Goal: Information Seeking & Learning: Find specific page/section

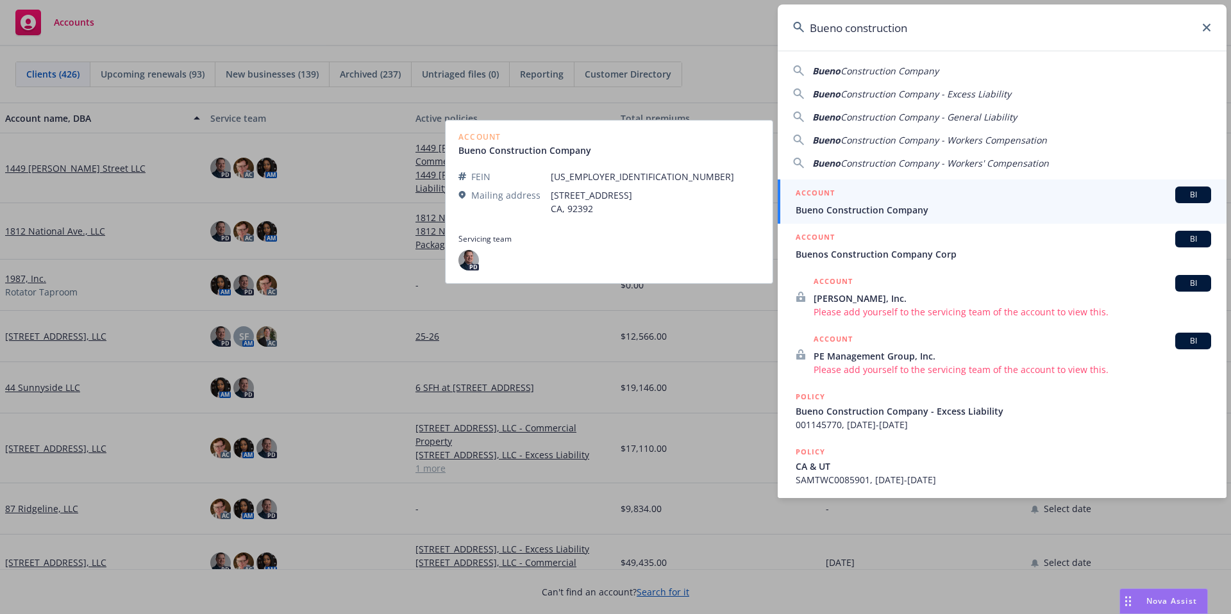
type input "Bueno construction"
click at [941, 199] on div "ACCOUNT BI" at bounding box center [1004, 195] width 416 height 17
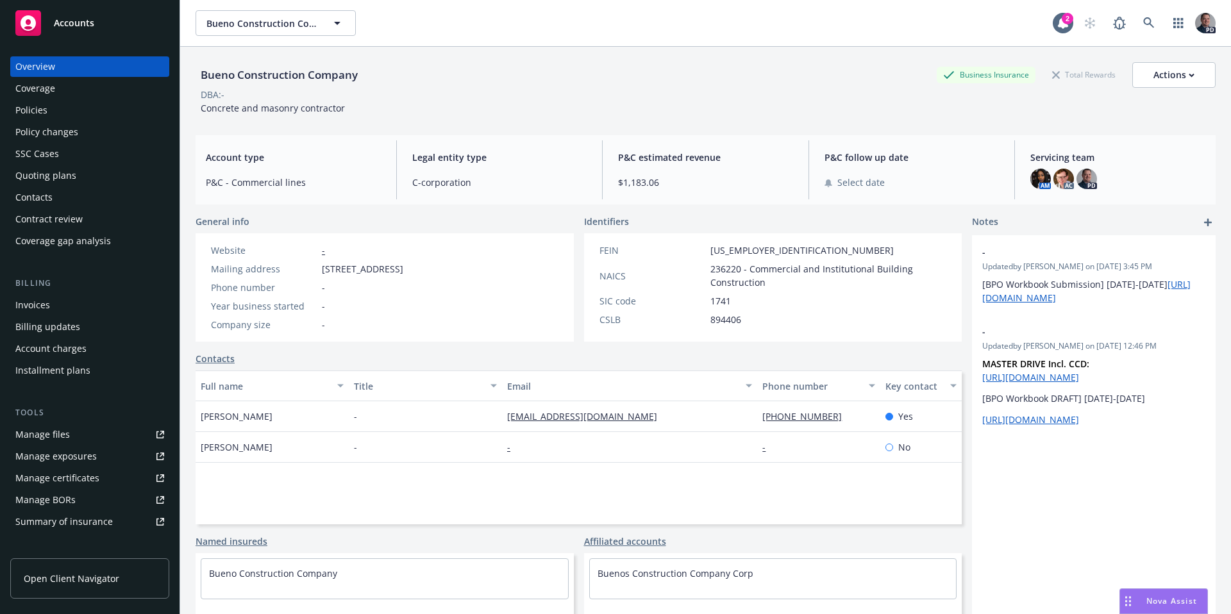
click at [55, 109] on div "Policies" at bounding box center [89, 110] width 149 height 21
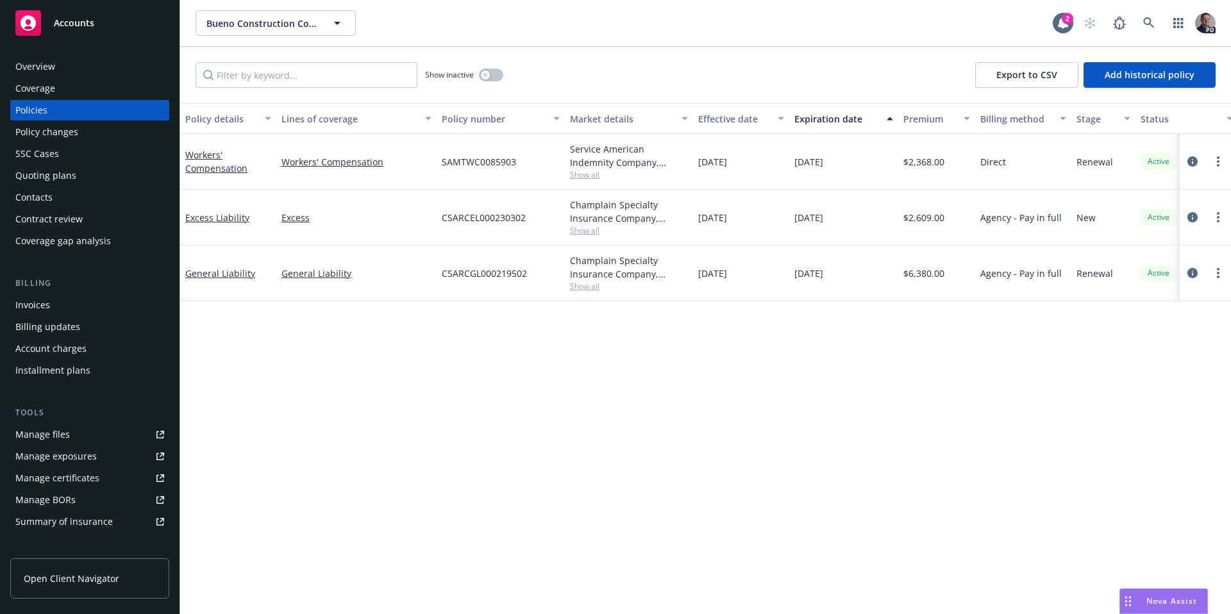
click at [586, 282] on span "Show all" at bounding box center [629, 286] width 118 height 11
click at [623, 230] on span "Show all" at bounding box center [629, 230] width 118 height 11
click at [1216, 219] on link "more" at bounding box center [1218, 217] width 15 height 15
click at [1202, 219] on div at bounding box center [1205, 217] width 41 height 15
click at [1189, 219] on icon "circleInformation" at bounding box center [1193, 217] width 10 height 10
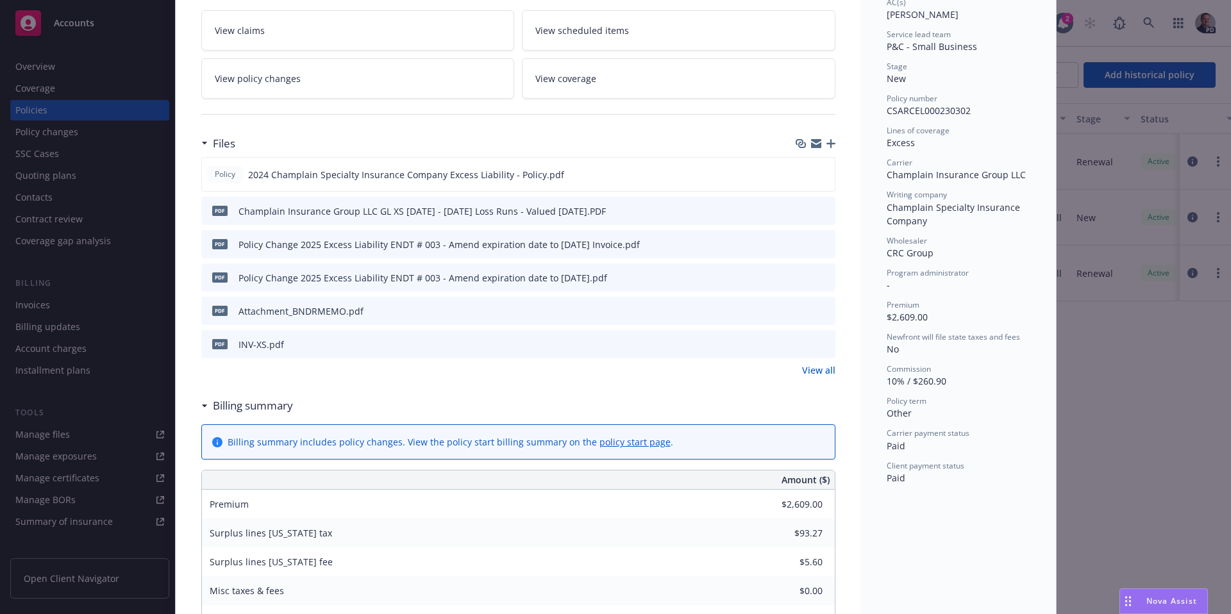
scroll to position [222, 0]
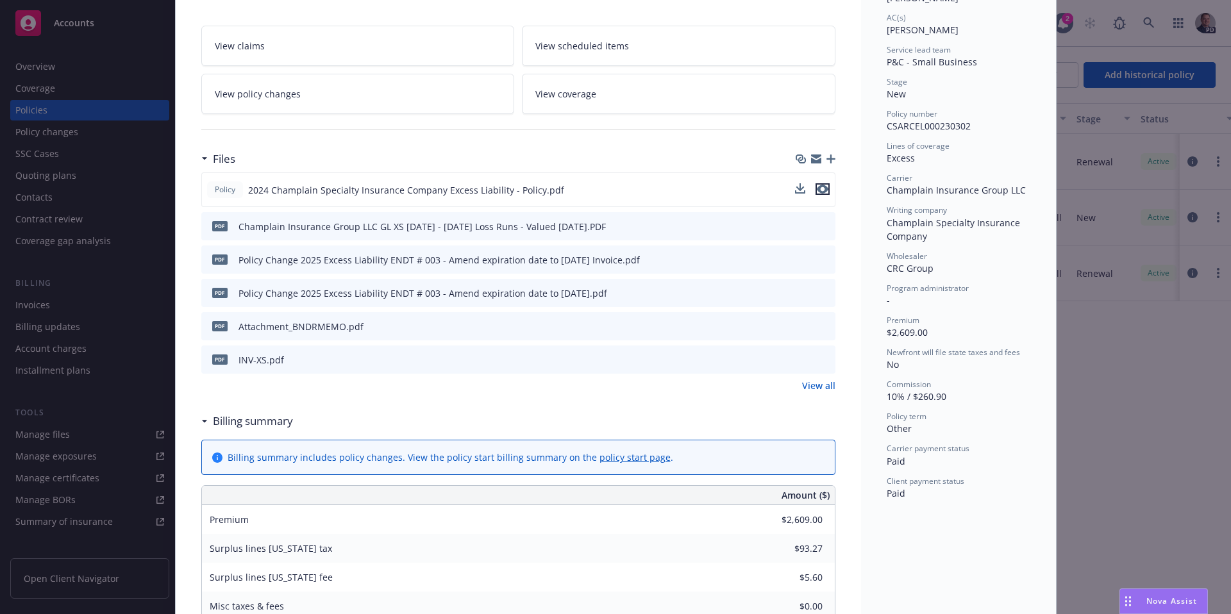
click at [817, 189] on icon "preview file" at bounding box center [823, 189] width 12 height 9
